Goal: Information Seeking & Learning: Find specific fact

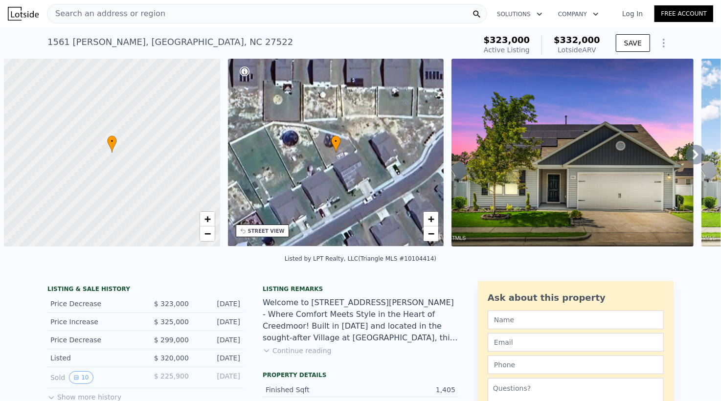
scroll to position [0, 4]
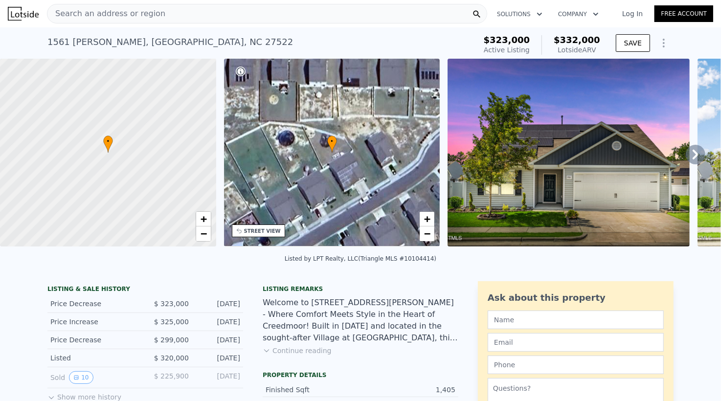
click at [160, 12] on div "Search an address or region" at bounding box center [267, 14] width 440 height 20
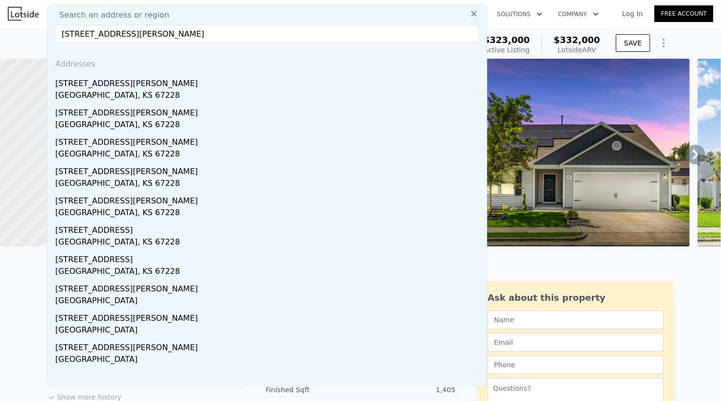
type input "[STREET_ADDRESS][PERSON_NAME]"
click at [116, 87] on div "[STREET_ADDRESS][PERSON_NAME]" at bounding box center [269, 82] width 428 height 16
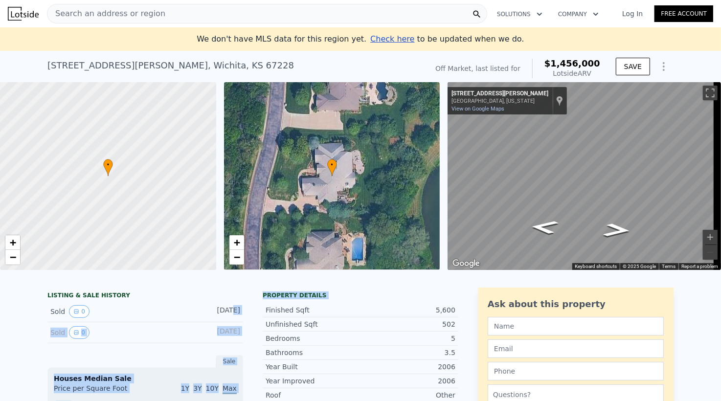
drag, startPoint x: 239, startPoint y: 316, endPoint x: 261, endPoint y: 317, distance: 22.0
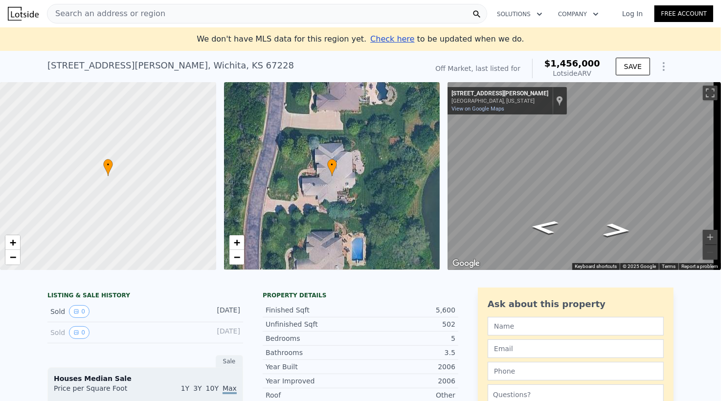
click at [202, 314] on div "[DATE]" at bounding box center [219, 311] width 44 height 13
click at [157, 5] on div "Search an address or region" at bounding box center [267, 14] width 440 height 20
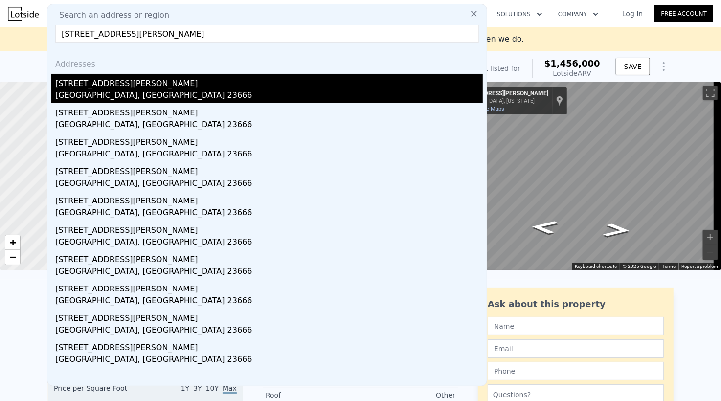
type input "[STREET_ADDRESS][PERSON_NAME]"
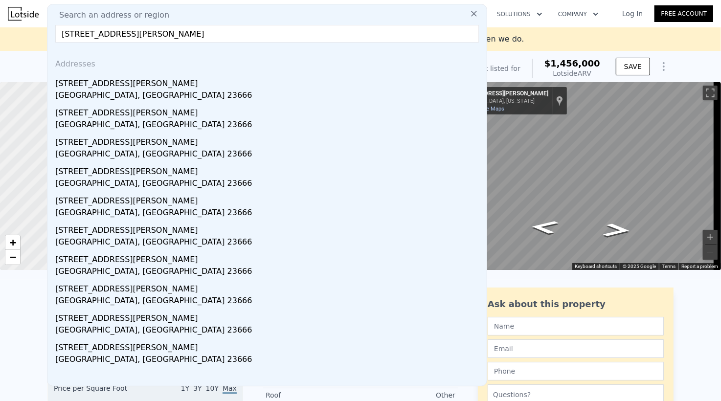
click at [105, 84] on div "[STREET_ADDRESS][PERSON_NAME]" at bounding box center [269, 82] width 428 height 16
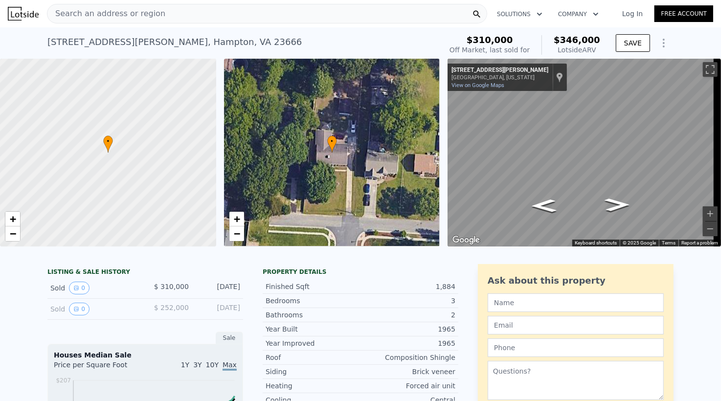
click at [152, 14] on div "Search an address or region" at bounding box center [267, 14] width 440 height 20
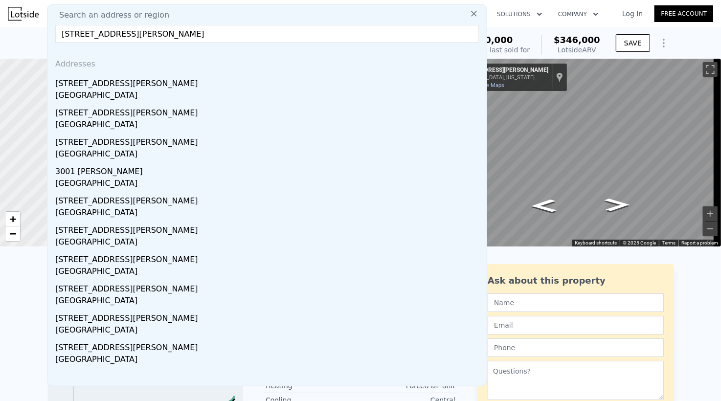
drag, startPoint x: 141, startPoint y: 39, endPoint x: 119, endPoint y: 40, distance: 21.6
click at [119, 40] on input "[STREET_ADDRESS][PERSON_NAME]" at bounding box center [267, 34] width 424 height 18
click at [239, 39] on input "[STREET_ADDRESS][PERSON_NAME]" at bounding box center [267, 34] width 424 height 18
drag, startPoint x: 215, startPoint y: 31, endPoint x: 0, endPoint y: 34, distance: 214.9
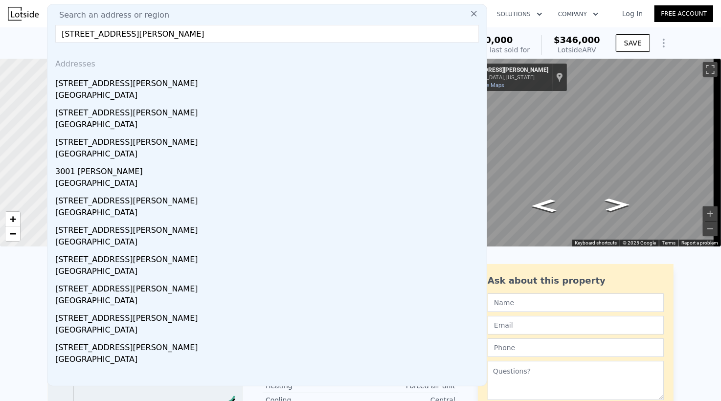
paste input "ail [GEOGRAPHIC_DATA]."
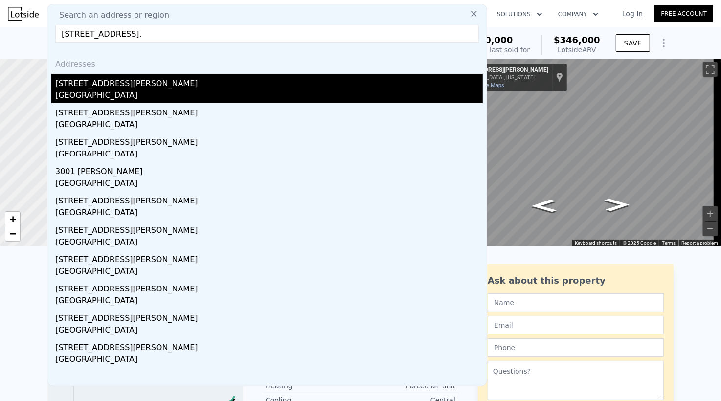
type input "[STREET_ADDRESS]."
click at [144, 92] on div "[GEOGRAPHIC_DATA]" at bounding box center [269, 97] width 428 height 14
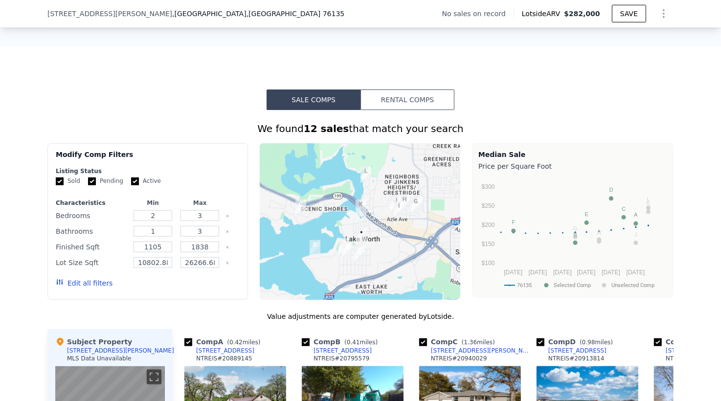
scroll to position [910, 0]
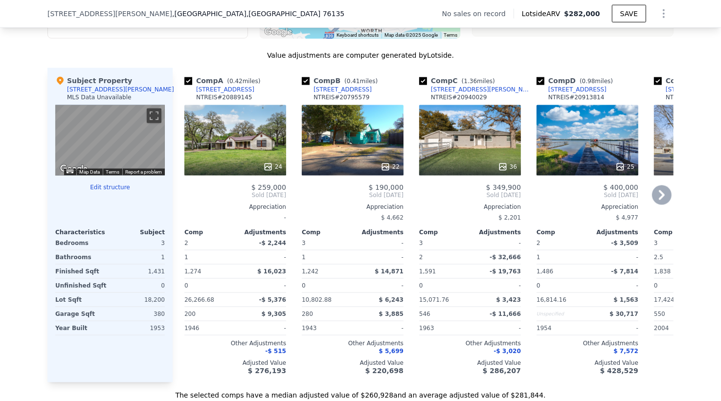
click at [237, 156] on div "24" at bounding box center [235, 140] width 102 height 70
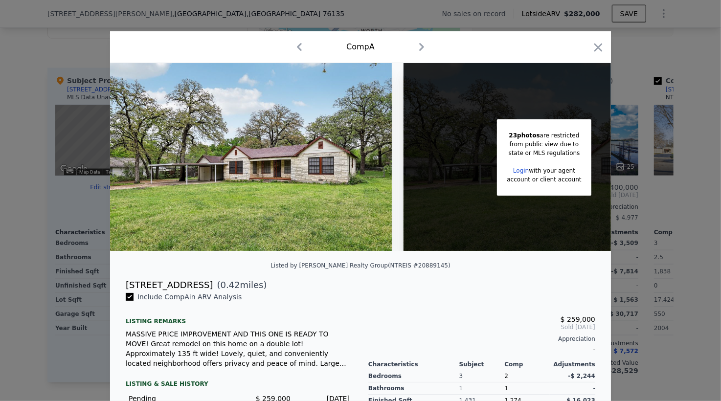
click at [494, 249] on div "23 photos are restricted from public view due to state or MLS regulations Login…" at bounding box center [545, 157] width 282 height 188
click at [649, 204] on div at bounding box center [360, 200] width 721 height 401
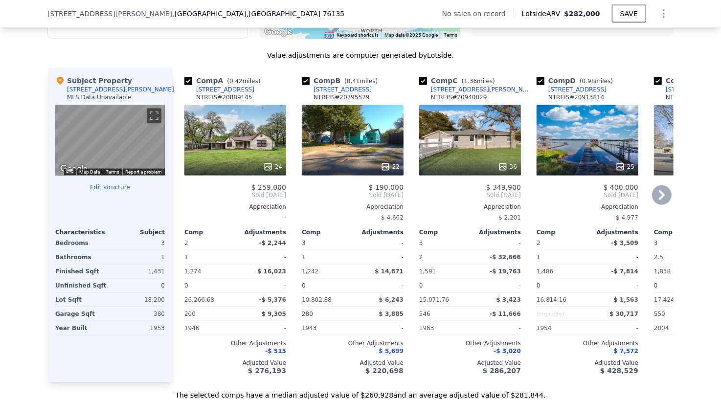
click at [476, 146] on div "36" at bounding box center [470, 140] width 102 height 70
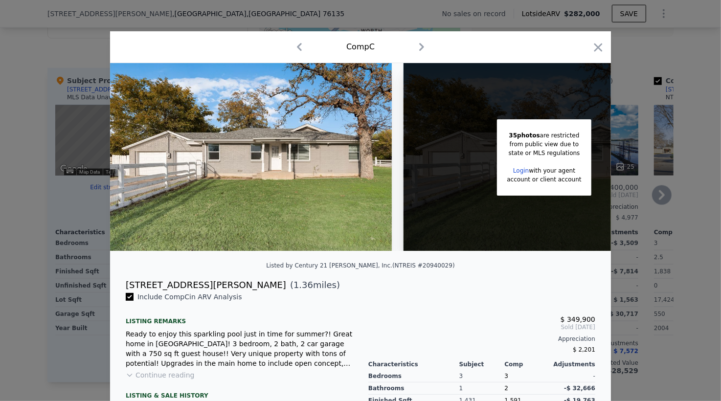
click at [632, 257] on div at bounding box center [360, 200] width 721 height 401
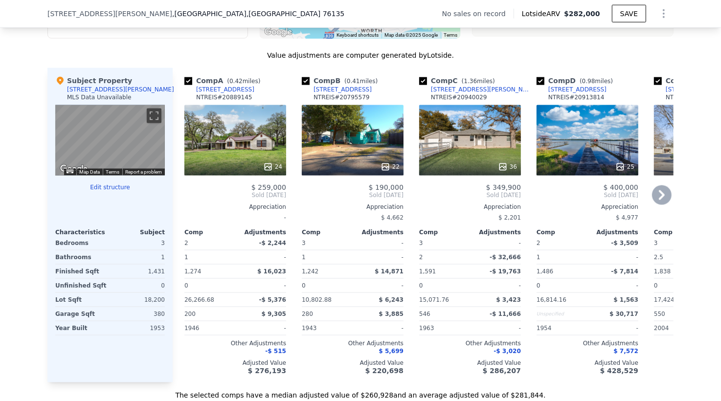
click at [228, 142] on div "24" at bounding box center [235, 140] width 102 height 70
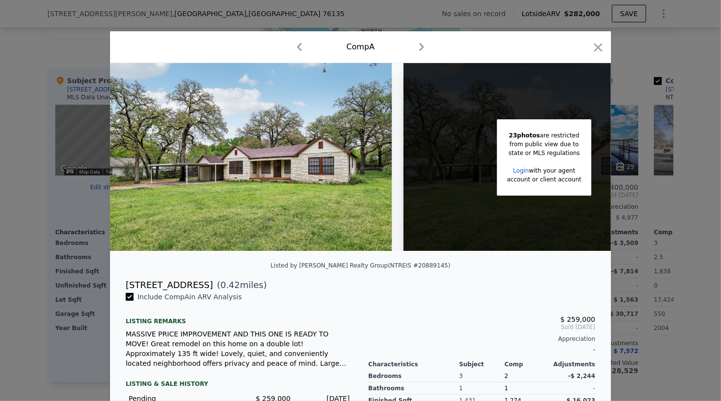
click at [666, 126] on div at bounding box center [360, 200] width 721 height 401
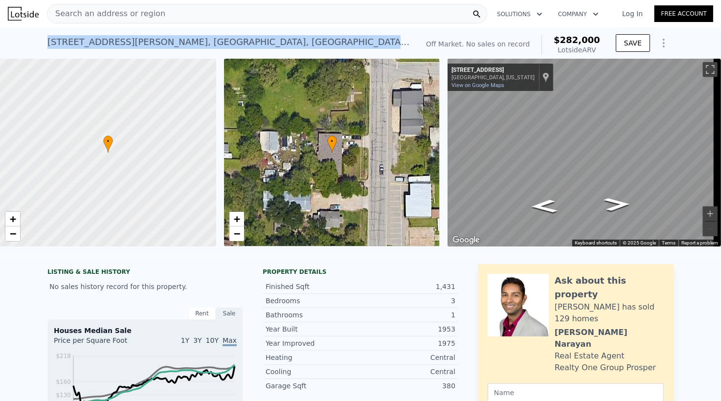
drag, startPoint x: 42, startPoint y: 48, endPoint x: 218, endPoint y: 30, distance: 176.6
click at [218, 30] on div "[STREET_ADDRESS][PERSON_NAME] No sales on record (~ARV $282k ) Off Market. No s…" at bounding box center [360, 42] width 721 height 31
copy div "[STREET_ADDRESS][PERSON_NAME]"
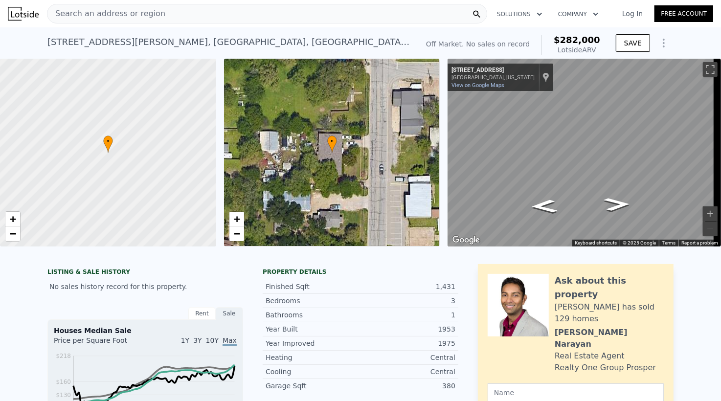
click at [151, 13] on span "Search an address or region" at bounding box center [106, 14] width 118 height 12
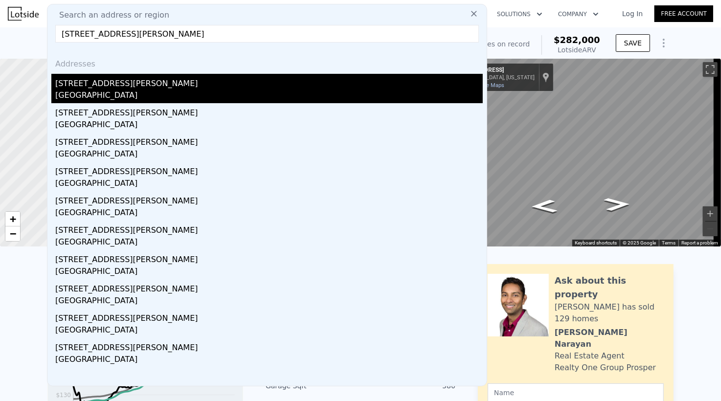
type input "[STREET_ADDRESS][PERSON_NAME]"
click at [146, 85] on div "[STREET_ADDRESS][PERSON_NAME]" at bounding box center [269, 82] width 428 height 16
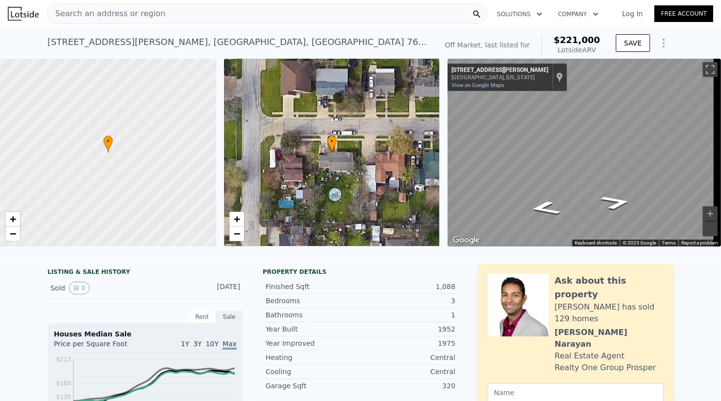
click at [78, 11] on span "Search an address or region" at bounding box center [106, 14] width 118 height 12
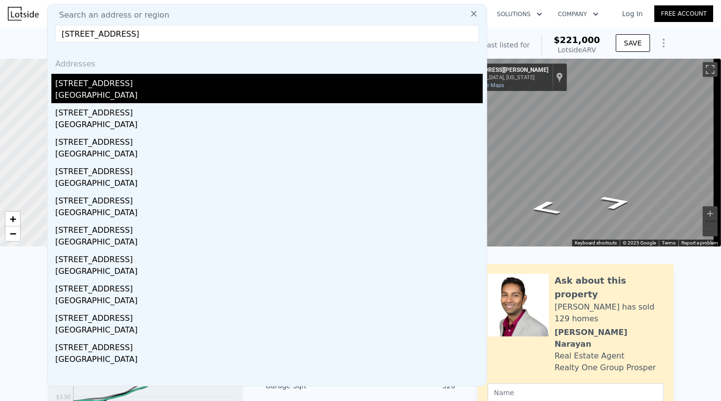
type input "[STREET_ADDRESS]"
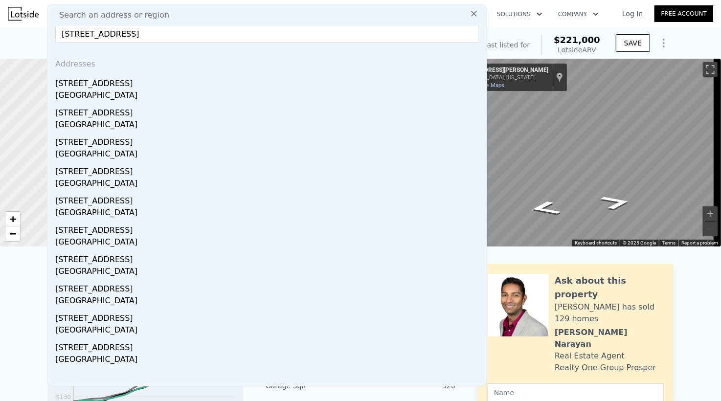
click at [154, 87] on div "[STREET_ADDRESS]" at bounding box center [269, 82] width 428 height 16
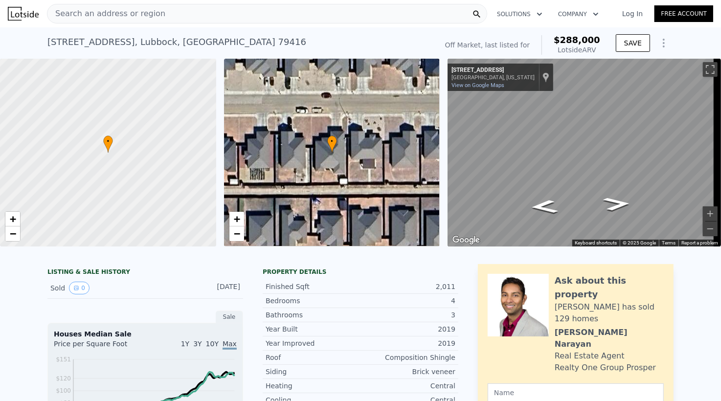
click at [184, 10] on div "Search an address or region" at bounding box center [267, 14] width 440 height 20
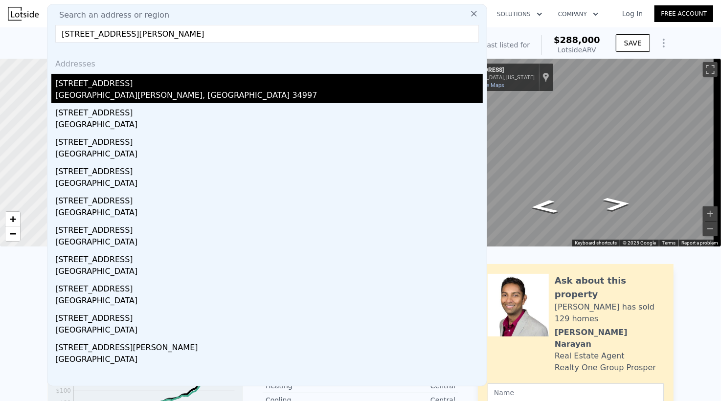
type input "[STREET_ADDRESS][PERSON_NAME]"
click at [155, 82] on div "[STREET_ADDRESS]" at bounding box center [269, 82] width 428 height 16
